Goal: Information Seeking & Learning: Learn about a topic

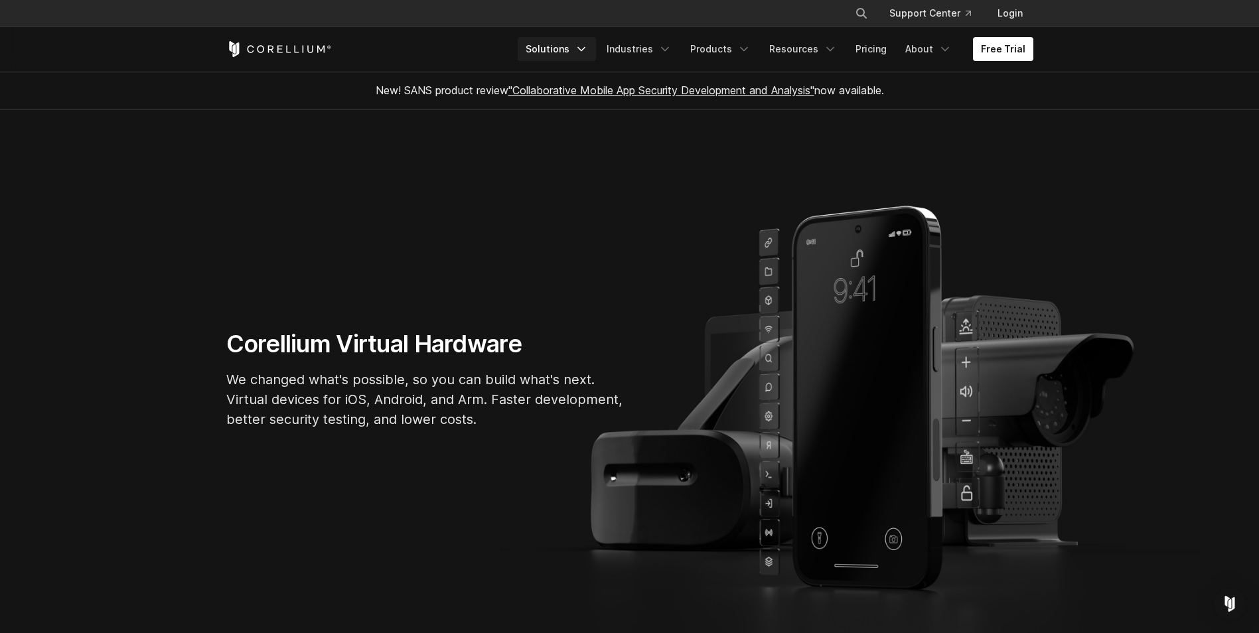
click at [543, 41] on link "Solutions" at bounding box center [557, 49] width 78 height 24
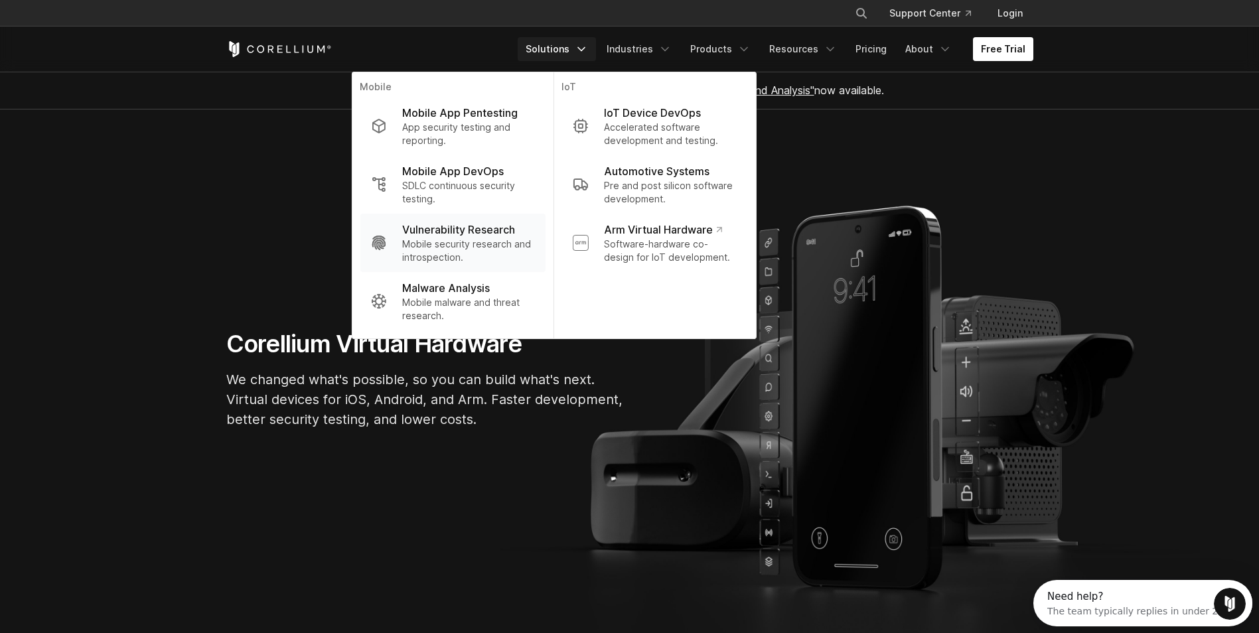
click at [506, 234] on p "Vulnerability Research" at bounding box center [458, 230] width 113 height 16
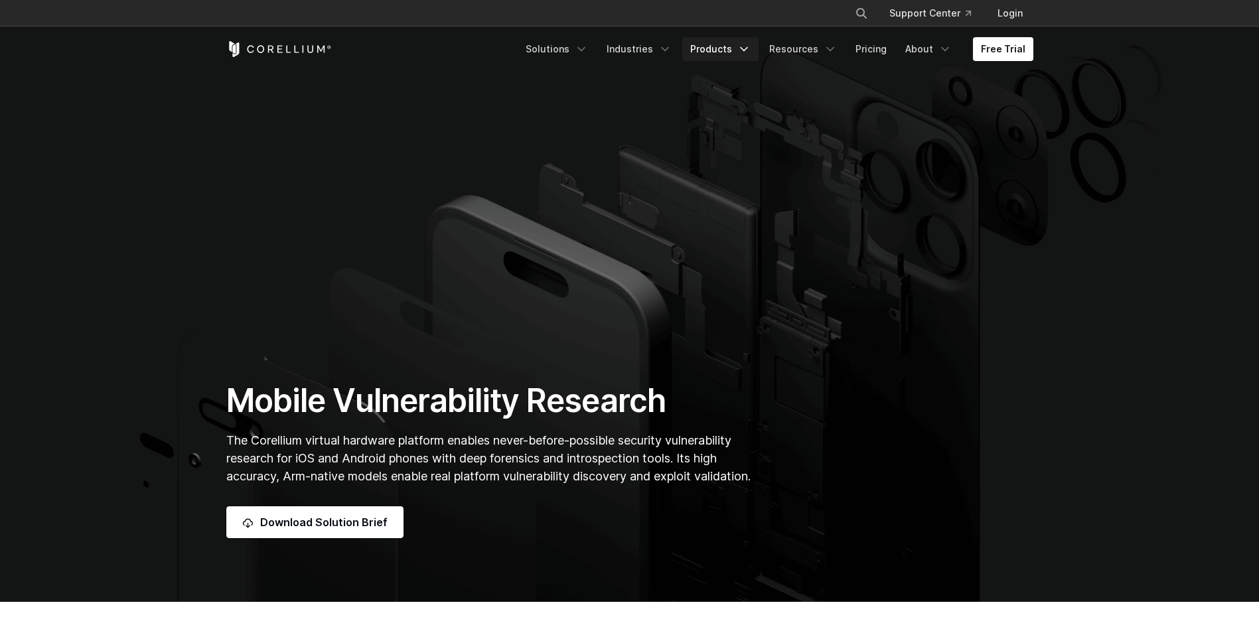
click at [713, 44] on link "Products" at bounding box center [720, 49] width 76 height 24
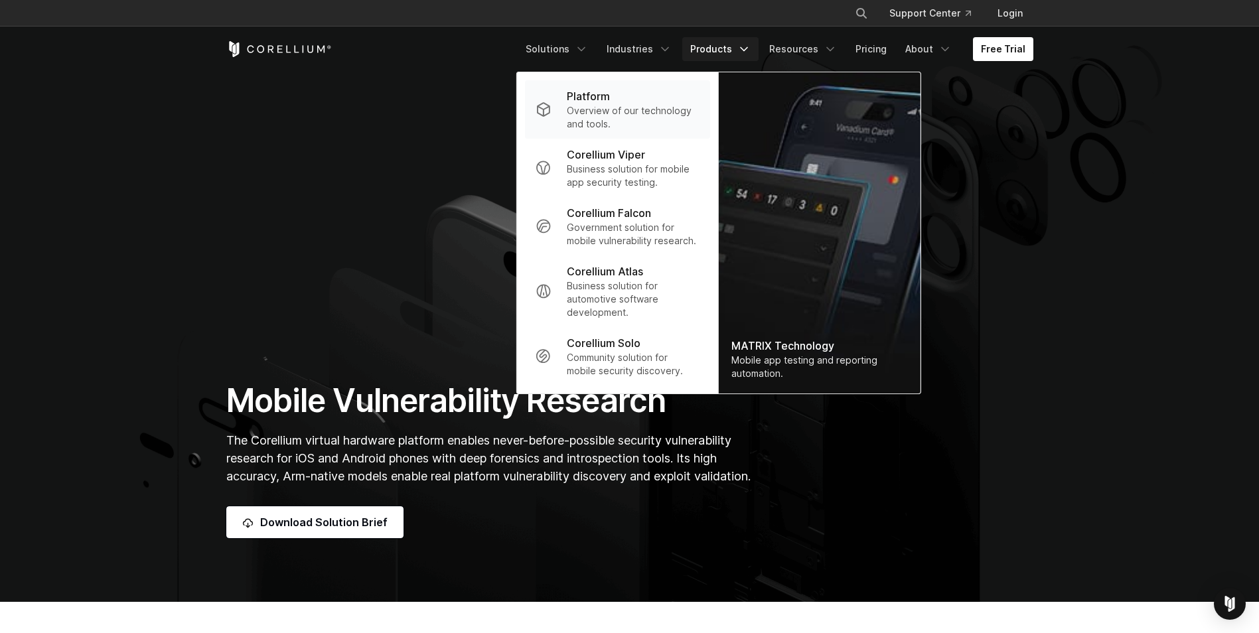
click at [605, 119] on p "Overview of our technology and tools." at bounding box center [633, 117] width 132 height 27
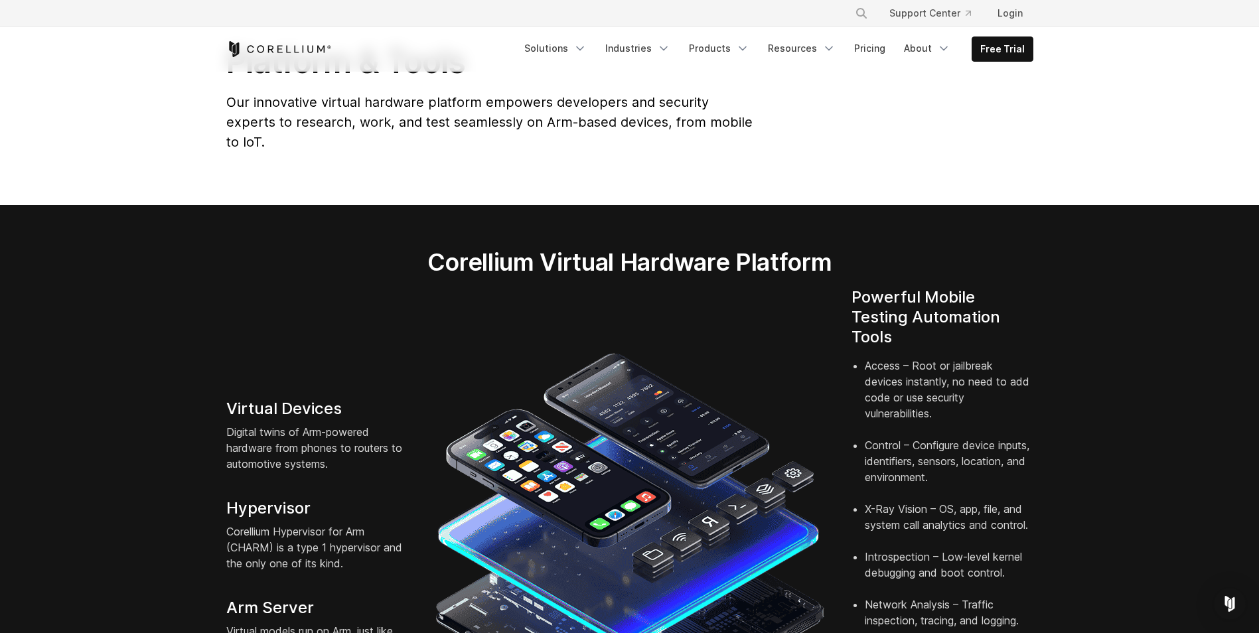
scroll to position [465, 0]
